Goal: Communication & Community: Answer question/provide support

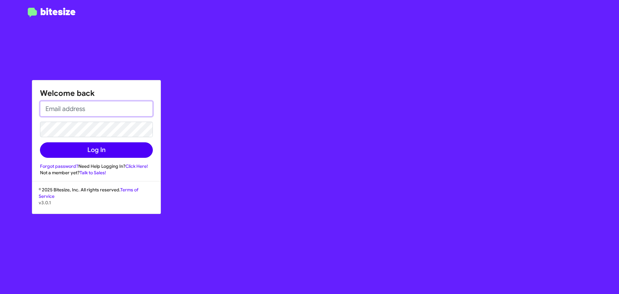
type input "[EMAIL_ADDRESS][DOMAIN_NAME]"
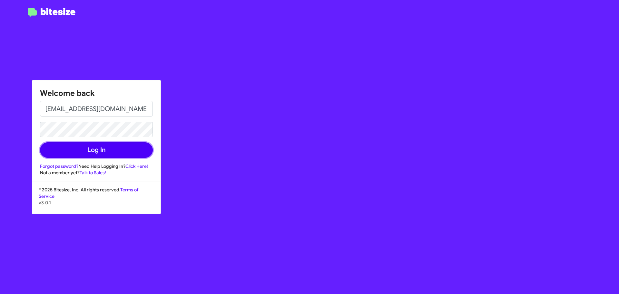
drag, startPoint x: 93, startPoint y: 150, endPoint x: 319, endPoint y: 116, distance: 228.6
click at [93, 149] on button "Log In" at bounding box center [96, 149] width 113 height 15
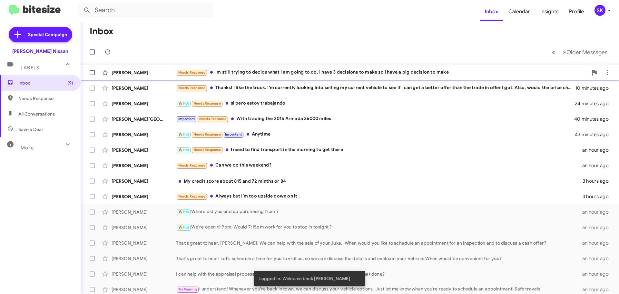
click at [337, 74] on div "Needs Response [PERSON_NAME] still trying to decide what I am going to do. I ha…" at bounding box center [382, 72] width 412 height 7
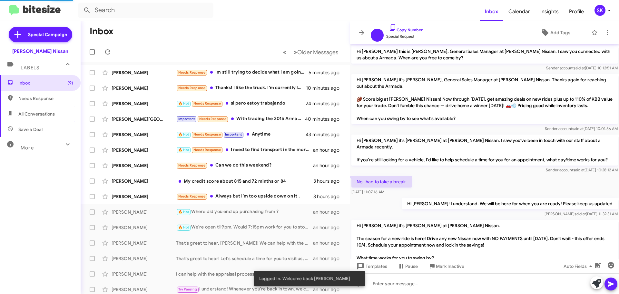
scroll to position [88, 0]
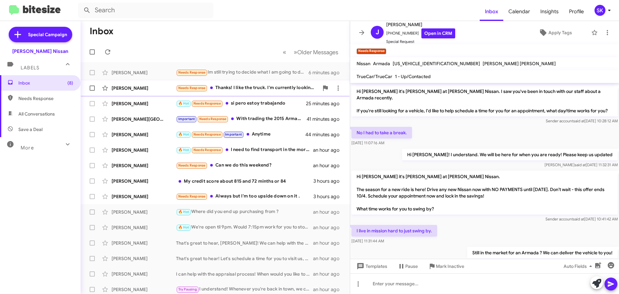
click at [157, 89] on div "[PERSON_NAME]" at bounding box center [144, 88] width 65 height 6
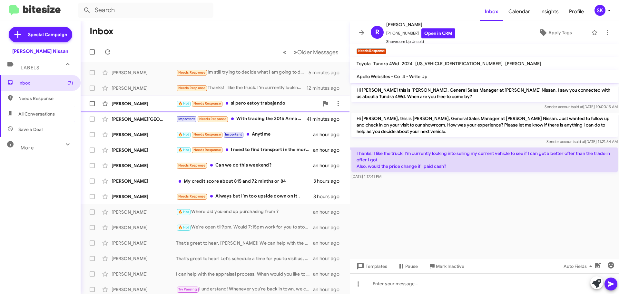
click at [142, 105] on div "[PERSON_NAME]" at bounding box center [144, 103] width 65 height 6
